Goal: Task Accomplishment & Management: Manage account settings

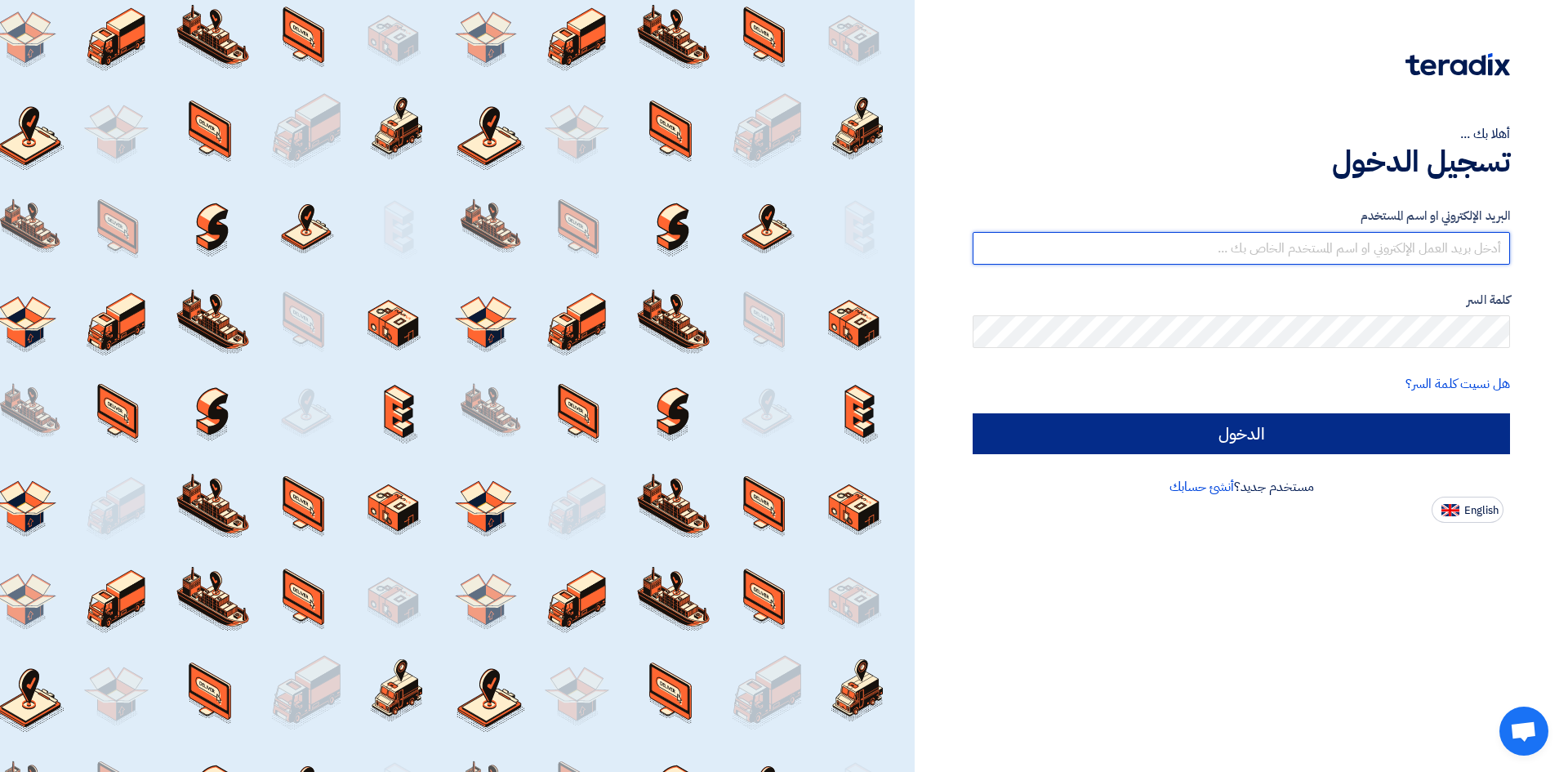
type input "[EMAIL_ADDRESS][PERSON_NAME][DOMAIN_NAME]"
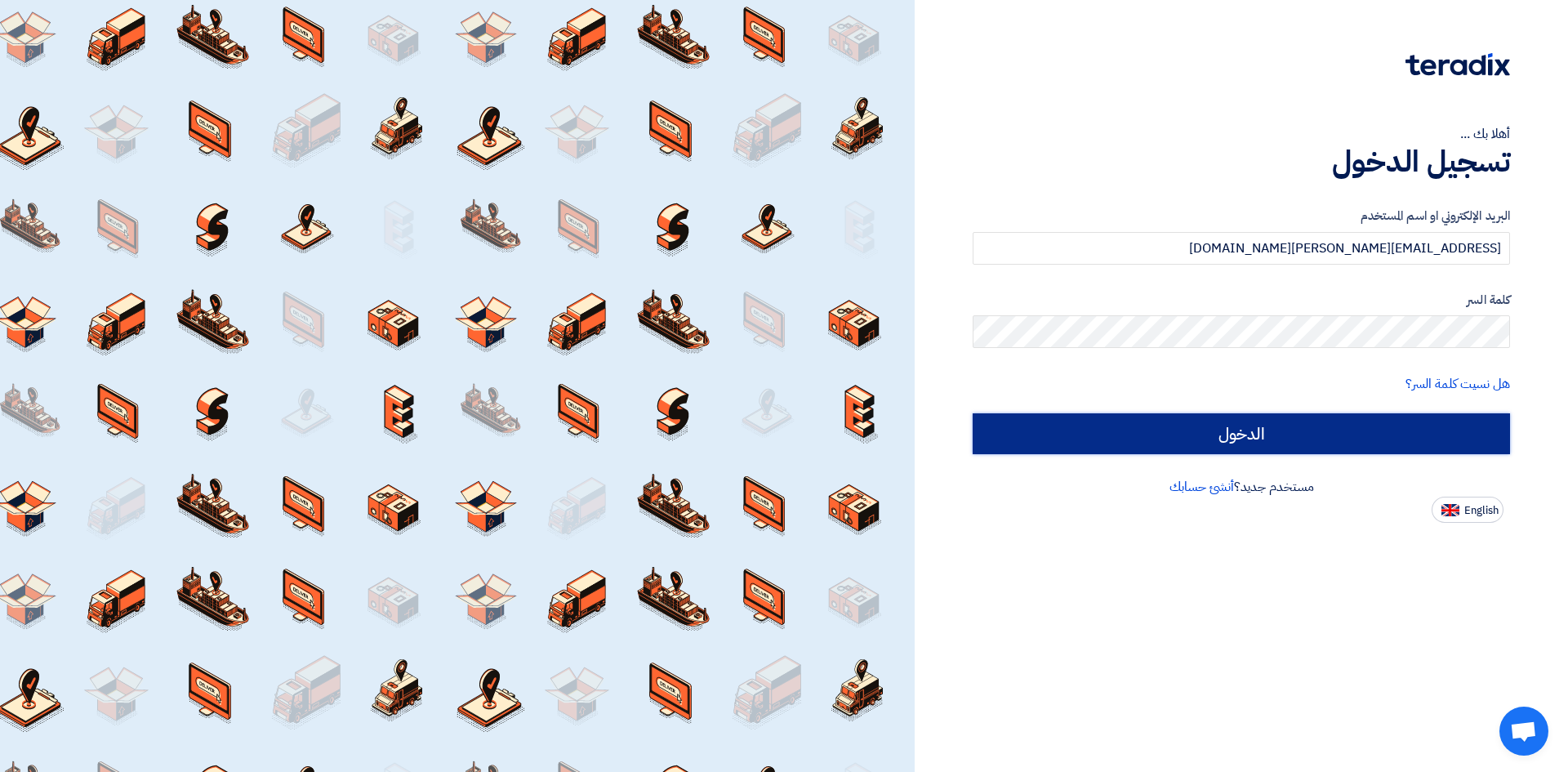
click at [1241, 429] on input "الدخول" at bounding box center [1242, 433] width 538 height 40
type input "Sign in"
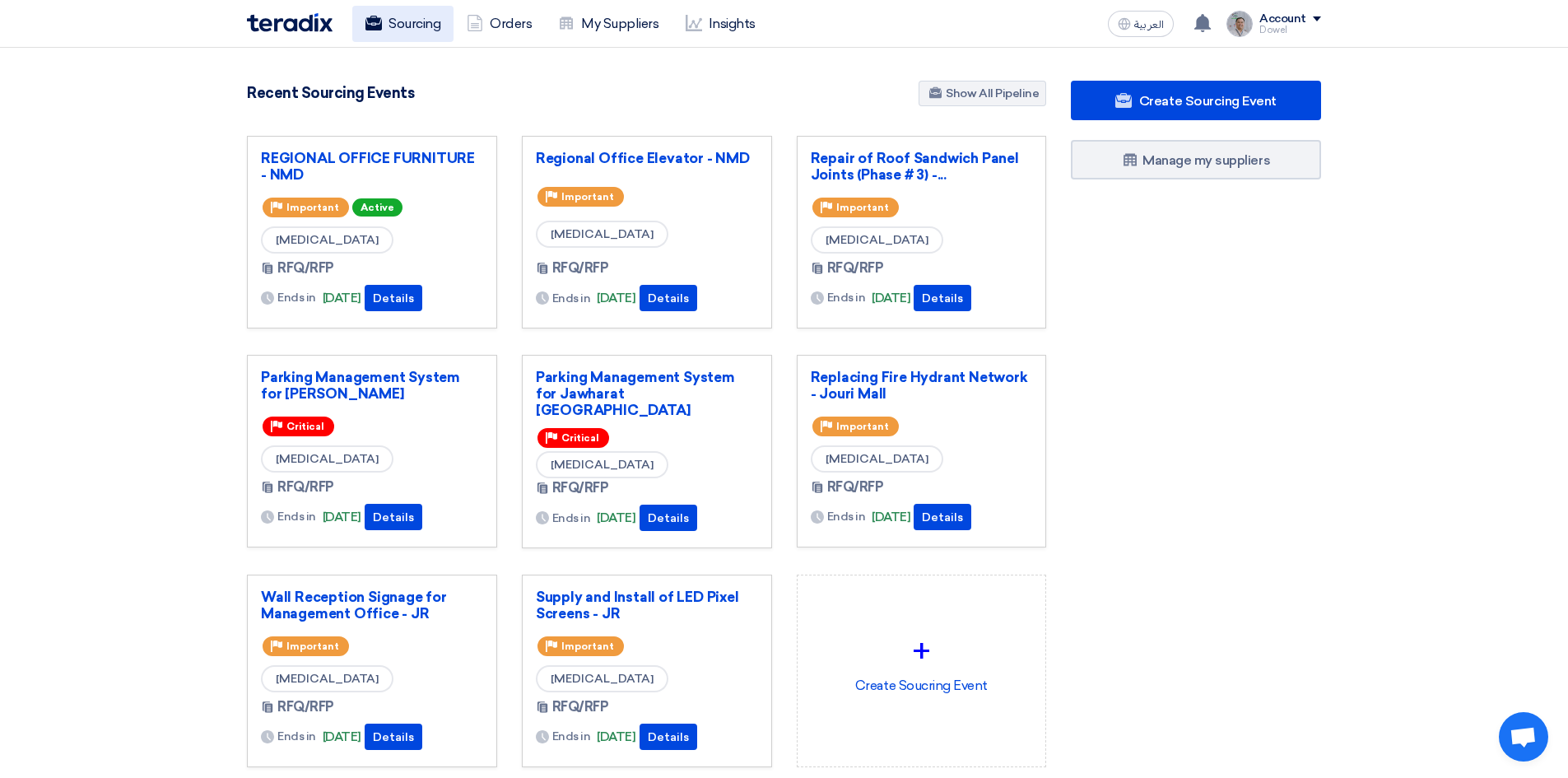
click at [405, 31] on link "Sourcing" at bounding box center [403, 24] width 101 height 36
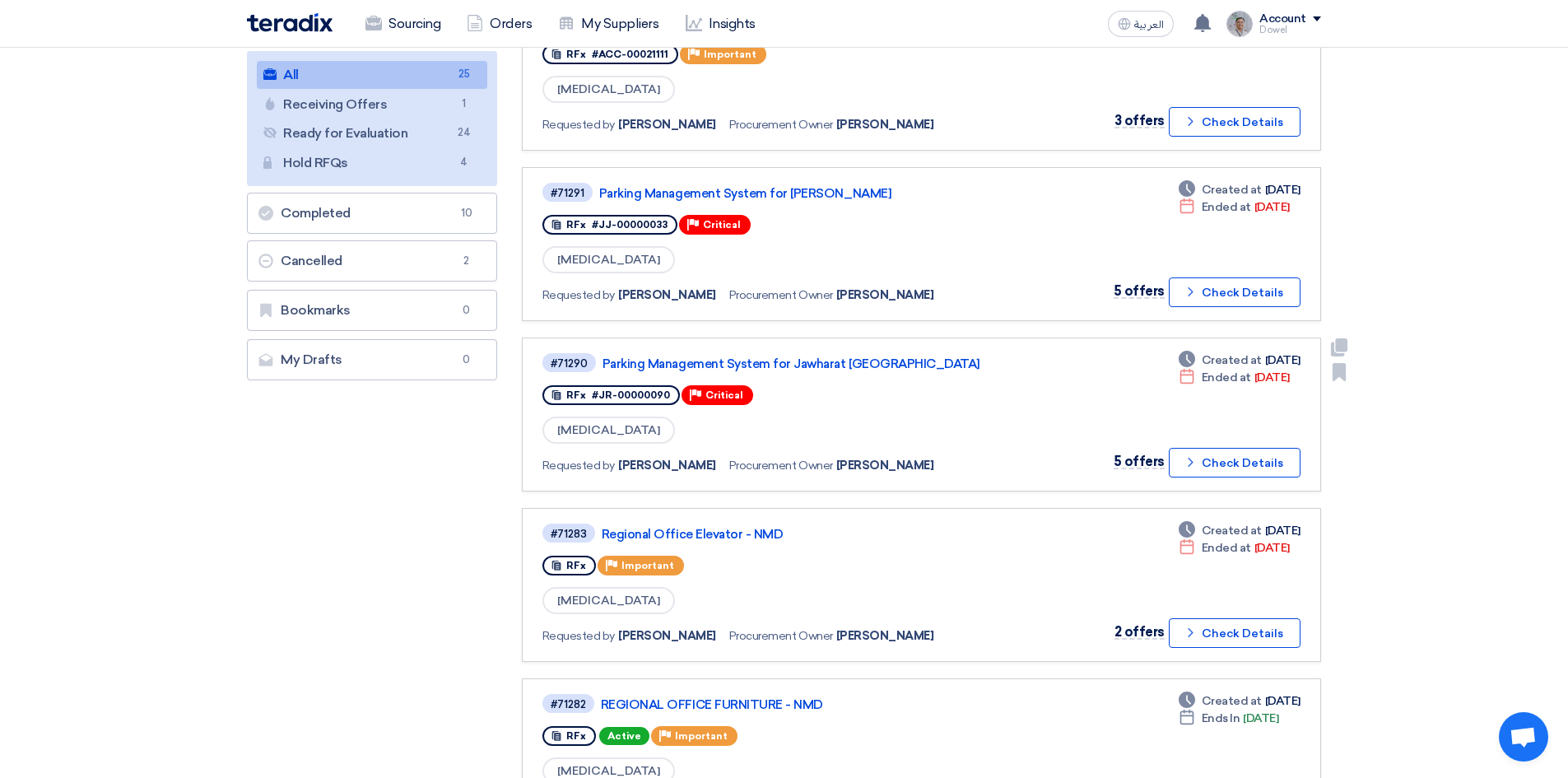
scroll to position [247, 0]
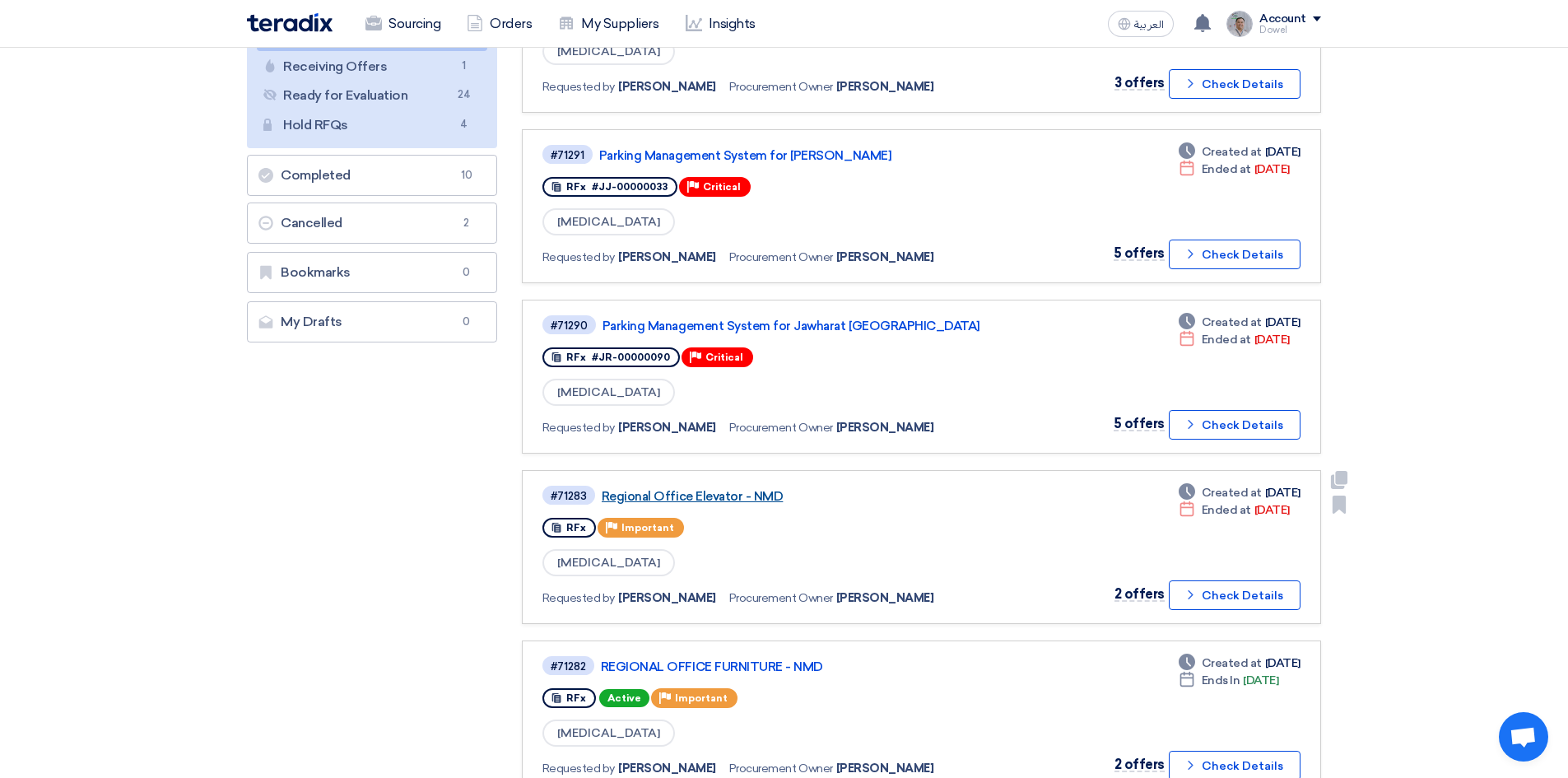
click at [751, 502] on link "Regional Office Elevator - NMD" at bounding box center [807, 497] width 411 height 15
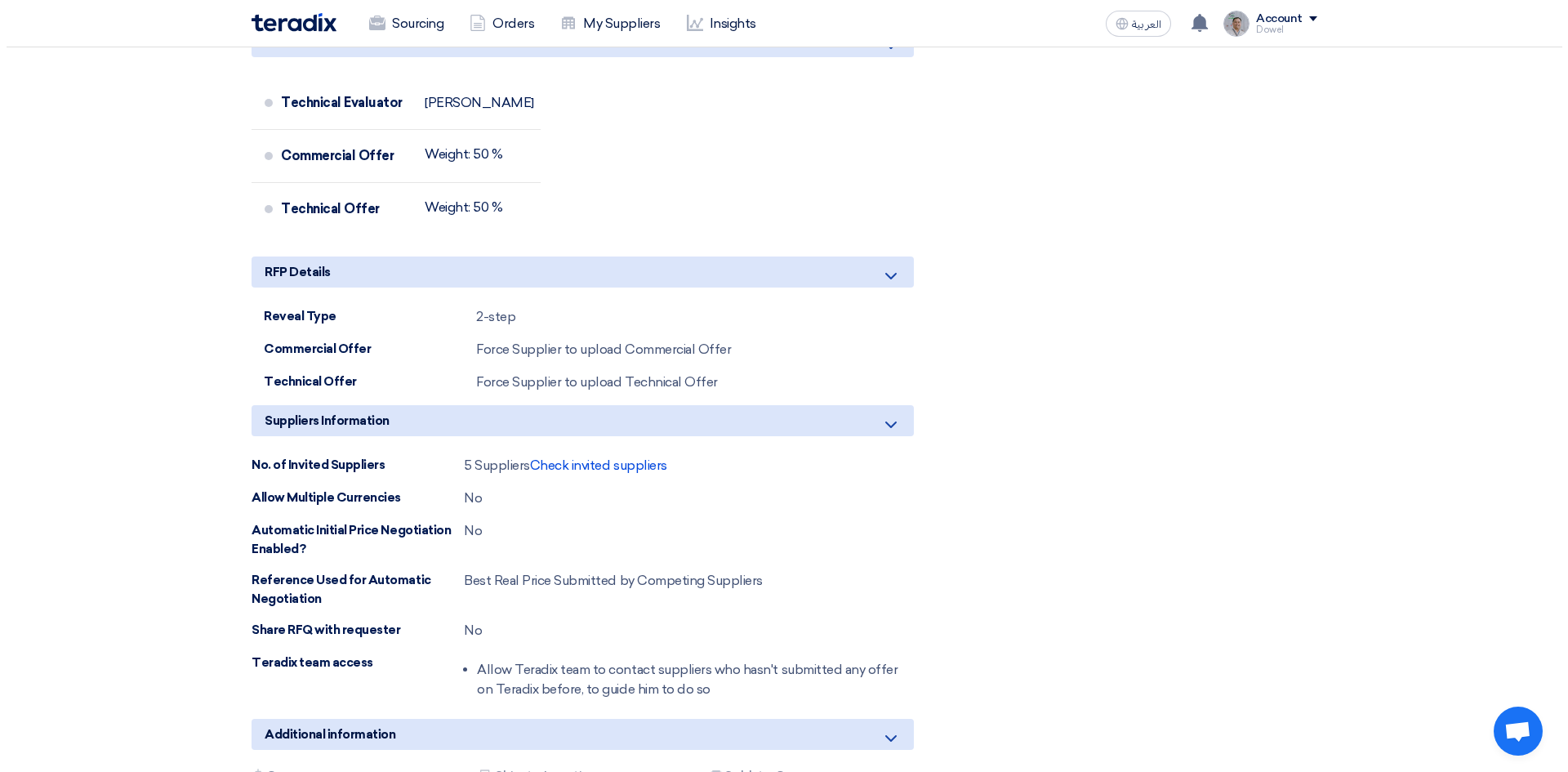
scroll to position [1634, 0]
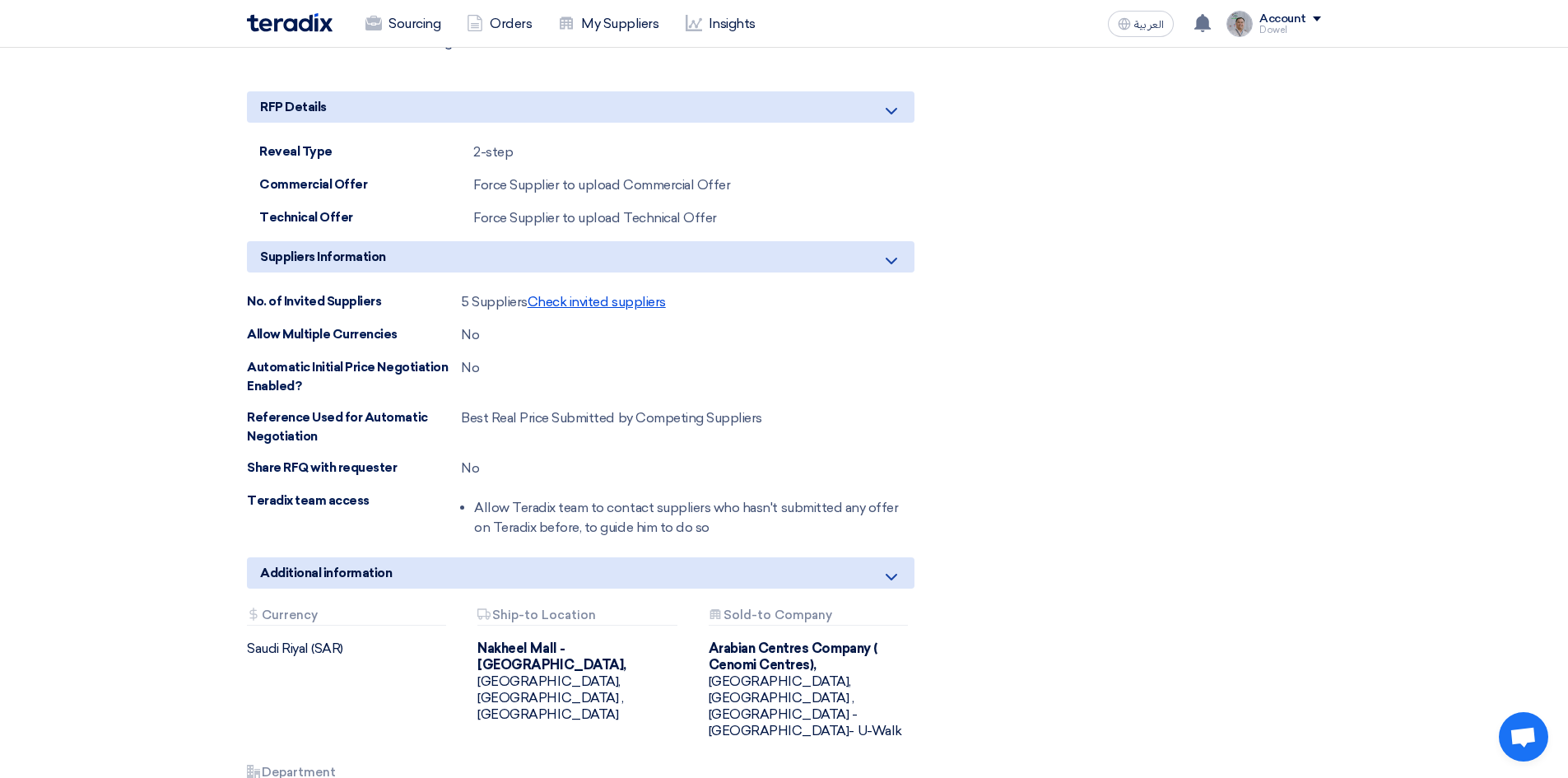
click at [587, 306] on span "Check invited suppliers" at bounding box center [597, 301] width 138 height 16
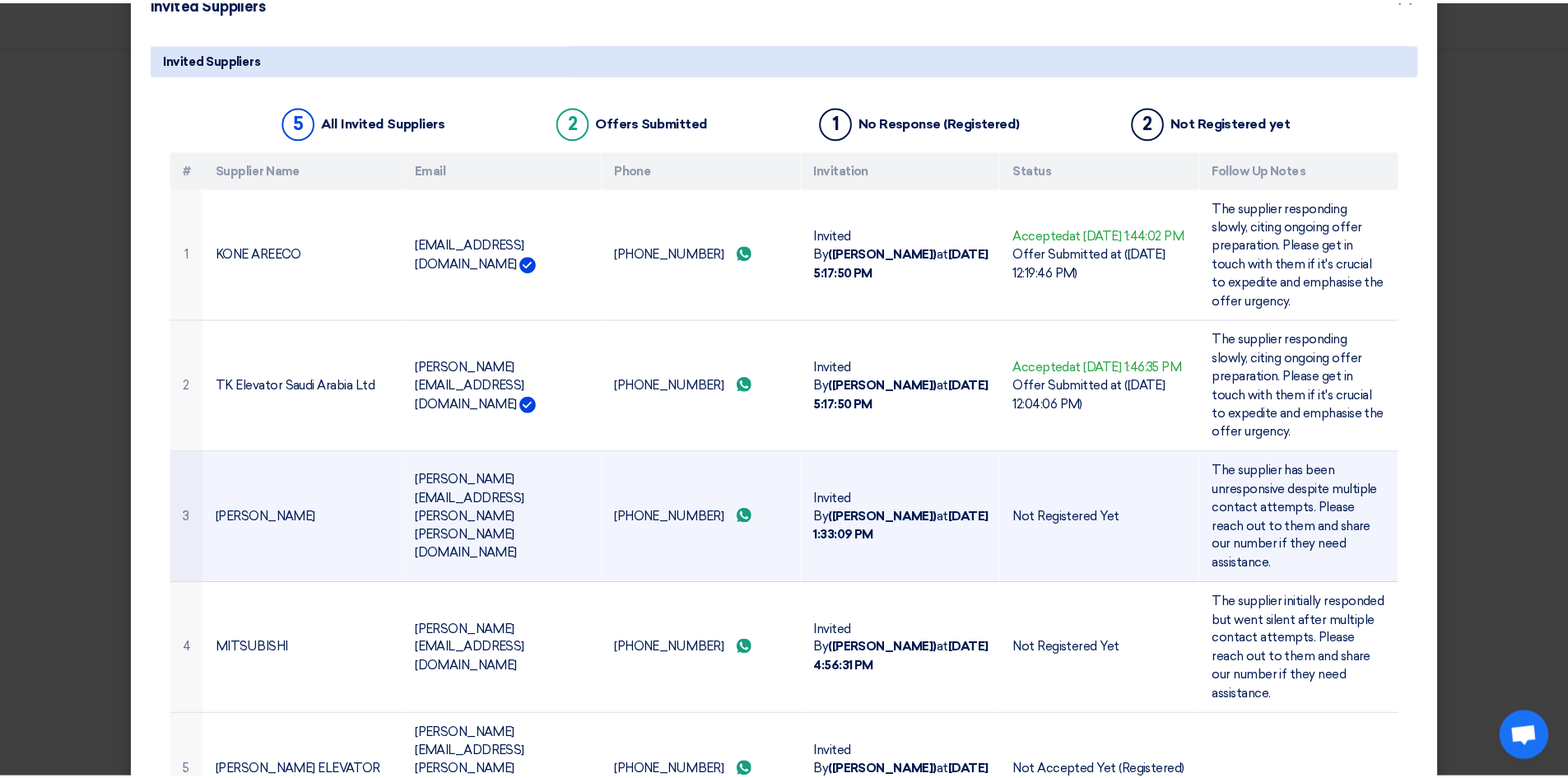
scroll to position [71, 0]
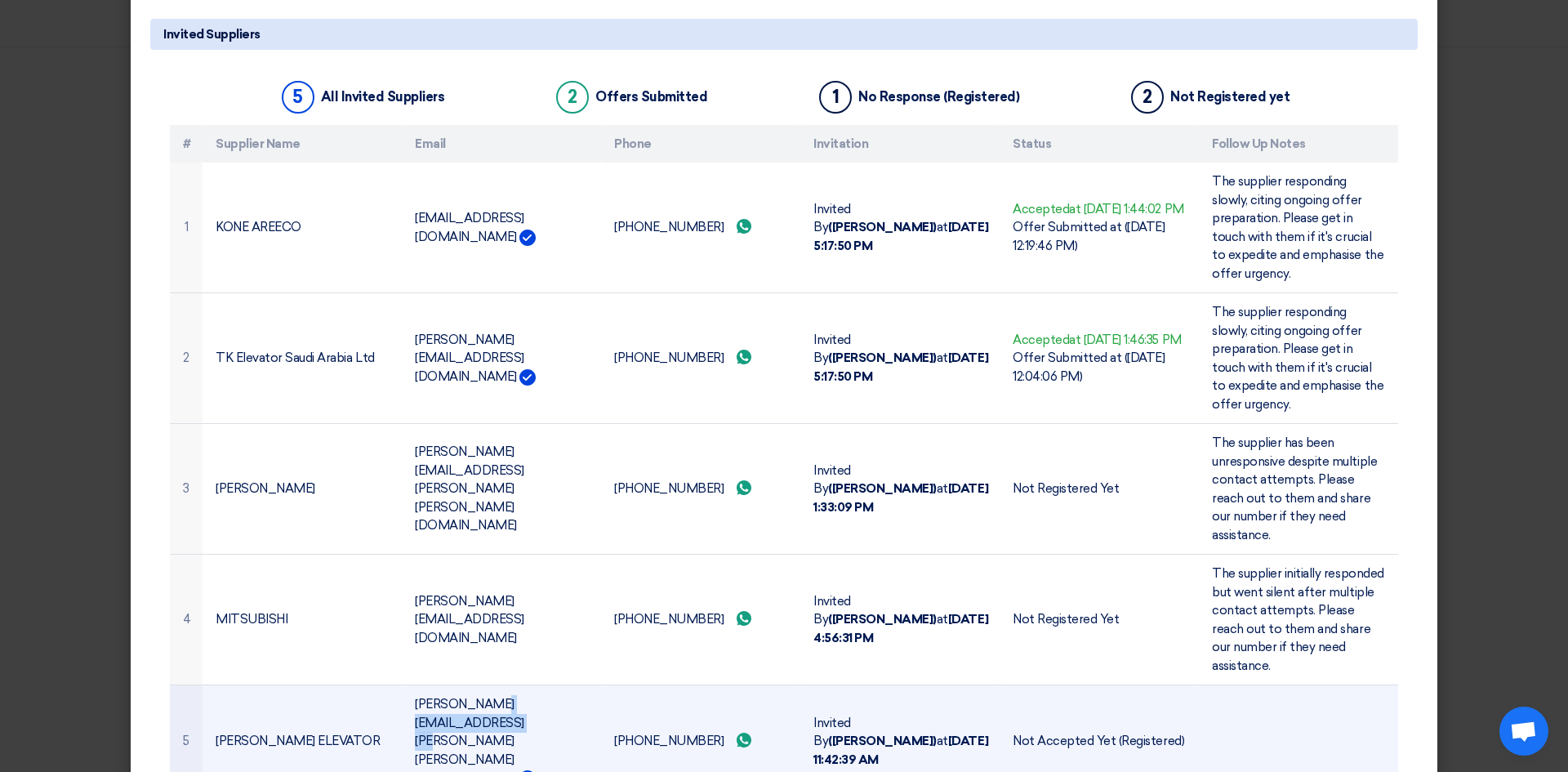
drag, startPoint x: 420, startPoint y: 683, endPoint x: 542, endPoint y: 686, distance: 122.0
click at [542, 590] on td "[PERSON_NAME][EMAIL_ADDRESS][PERSON_NAME][PERSON_NAME][DOMAIN_NAME]" at bounding box center [501, 741] width 199 height 112
click at [414, 590] on td "[PERSON_NAME][EMAIL_ADDRESS][PERSON_NAME][PERSON_NAME][DOMAIN_NAME]" at bounding box center [501, 741] width 199 height 112
drag, startPoint x: 410, startPoint y: 681, endPoint x: 556, endPoint y: 685, distance: 146.1
click at [556, 590] on td "[PERSON_NAME][EMAIL_ADDRESS][PERSON_NAME][PERSON_NAME][DOMAIN_NAME]" at bounding box center [501, 741] width 199 height 112
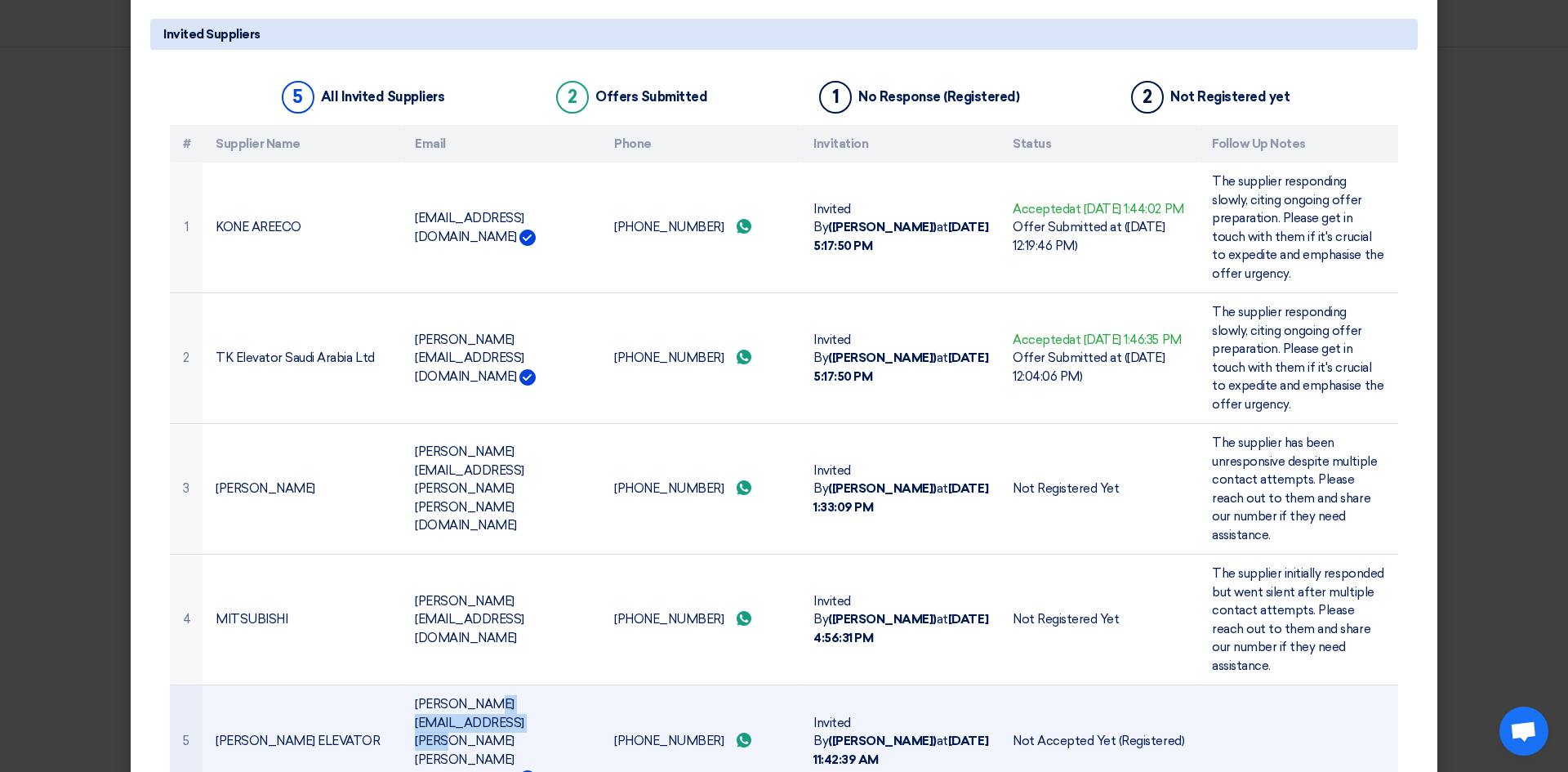
click at [483, 590] on td "[PERSON_NAME][EMAIL_ADDRESS][PERSON_NAME][PERSON_NAME][DOMAIN_NAME]" at bounding box center [501, 741] width 199 height 112
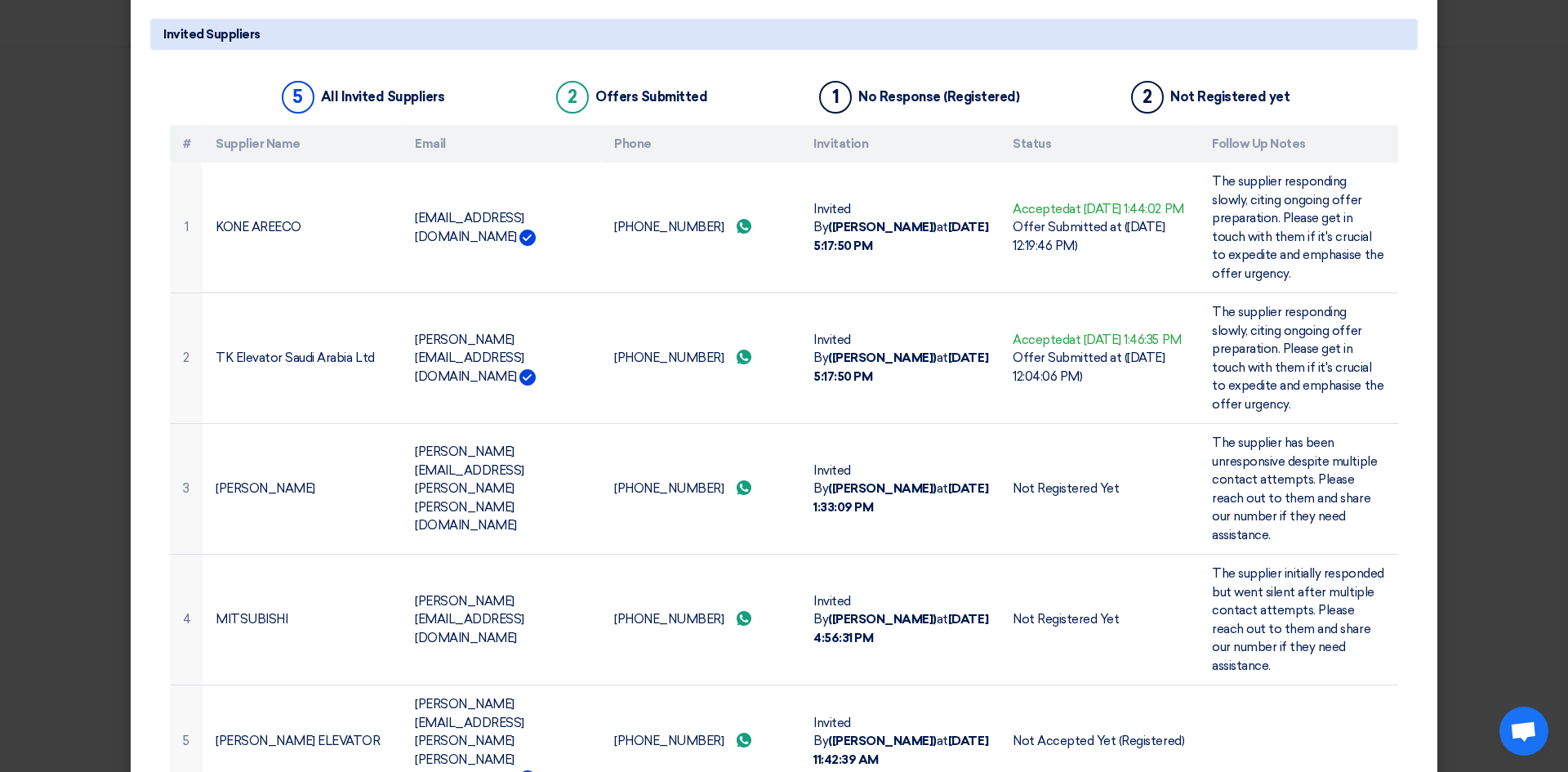
click at [1241, 433] on modal-container "Invited Suppliers × Invited Suppliers 5 All Invited Suppliers 2 Offers Submitte…" at bounding box center [784, 386] width 1568 height 772
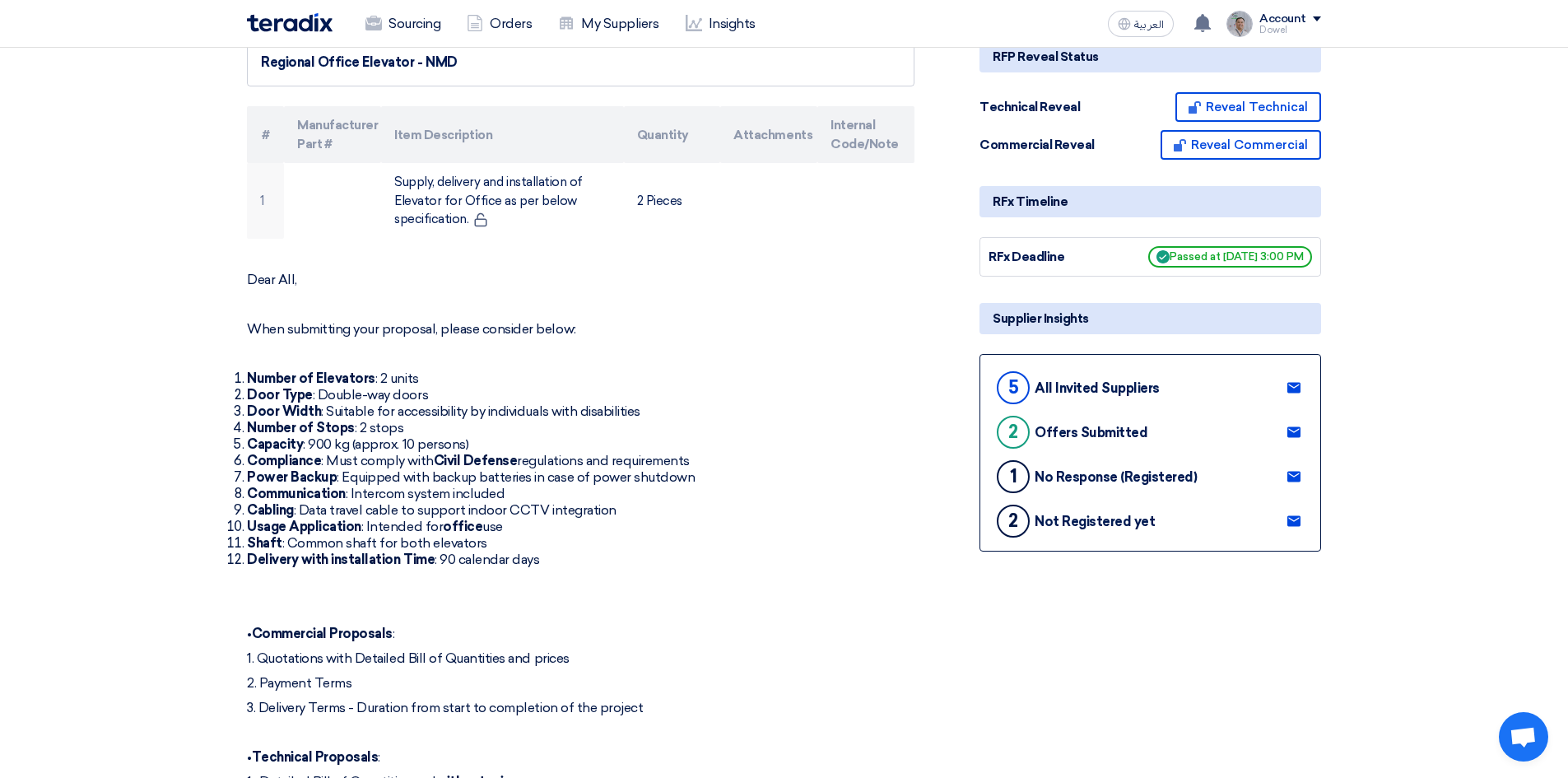
scroll to position [0, 0]
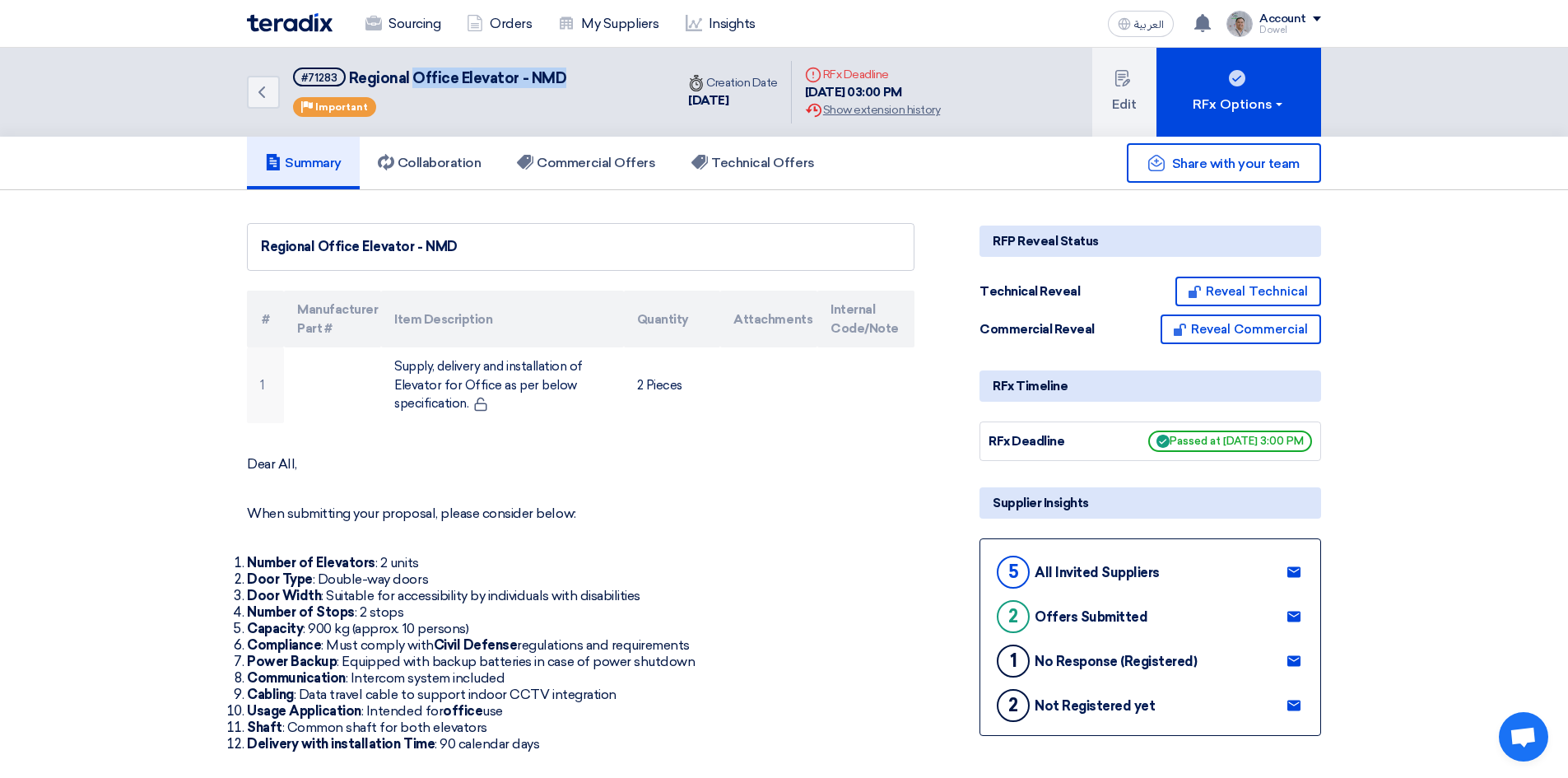
drag, startPoint x: 411, startPoint y: 76, endPoint x: 561, endPoint y: 66, distance: 150.3
click at [561, 66] on div "Back #71283 Regional Office Elevator - NMD Priority Important" at bounding box center [461, 92] width 428 height 89
drag, startPoint x: 388, startPoint y: 81, endPoint x: 559, endPoint y: 72, distance: 171.2
click at [559, 72] on span "Regional Office Elevator - NMD" at bounding box center [458, 78] width 218 height 18
click at [617, 172] on link "Commercial Offers" at bounding box center [586, 163] width 174 height 53
